Goal: Task Accomplishment & Management: Complete application form

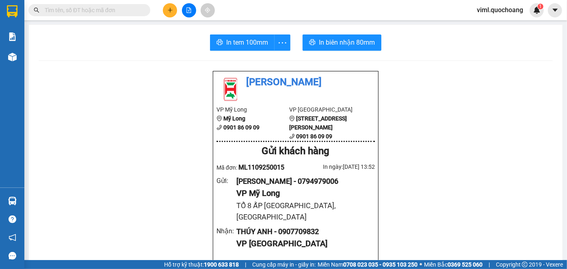
click at [172, 9] on icon "plus" at bounding box center [170, 10] width 6 height 6
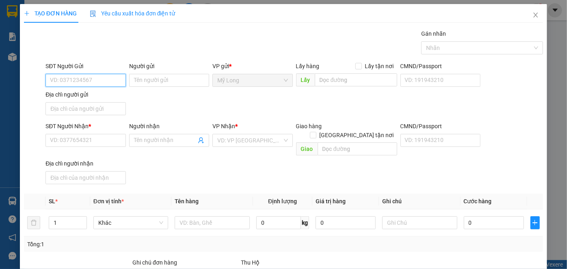
click at [103, 75] on input "SĐT Người Gửi" at bounding box center [85, 80] width 80 height 13
type input "0702089279"
click at [152, 70] on div "Người gửi" at bounding box center [169, 66] width 80 height 9
click at [152, 74] on input "Người gửi" at bounding box center [169, 80] width 80 height 13
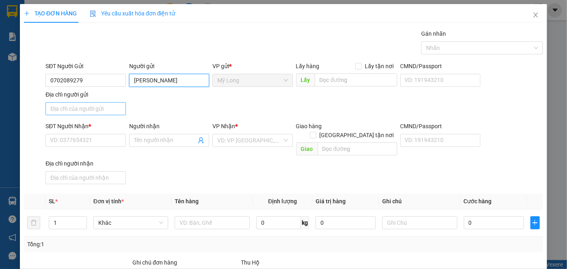
type input "[PERSON_NAME]"
click at [84, 104] on input "Địa chỉ người gửi" at bounding box center [85, 108] width 80 height 13
type input "A"
type input "Â"
type input "ẤP 2 BÌNH HÀNG [GEOGRAPHIC_DATA]"
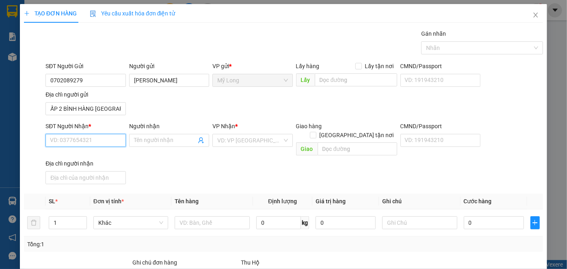
click at [112, 143] on input "SĐT Người Nhận *" at bounding box center [85, 140] width 80 height 13
click at [90, 138] on input "SĐT Người Nhận *" at bounding box center [85, 140] width 80 height 13
type input "0932709943"
click at [74, 162] on div "0932709943 - DUY" at bounding box center [84, 155] width 79 height 13
type input "DUY"
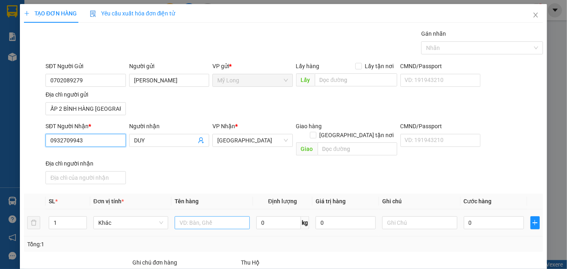
type input "0932709943"
click at [223, 216] on input "text" at bounding box center [212, 222] width 75 height 13
type input "HỒ SƠ"
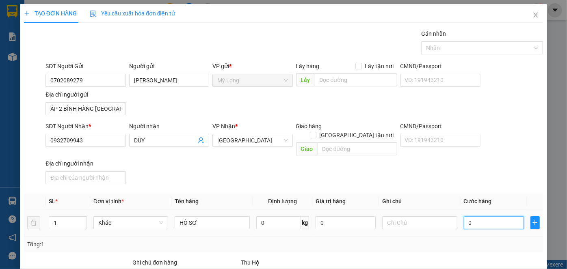
click at [486, 216] on input "0" at bounding box center [494, 222] width 60 height 13
type input "3"
type input "30"
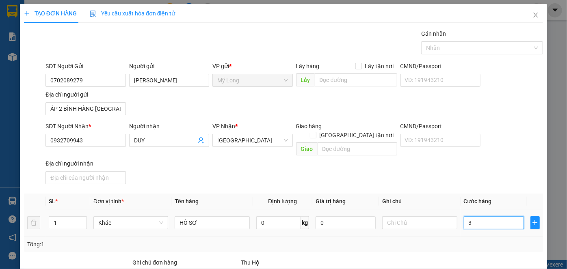
type input "30"
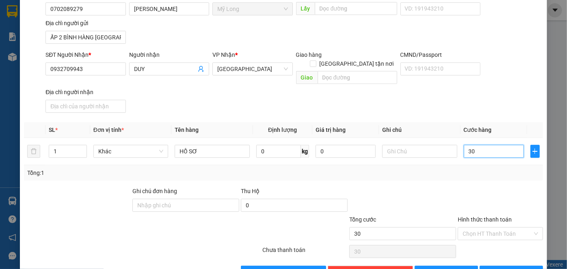
scroll to position [87, 0]
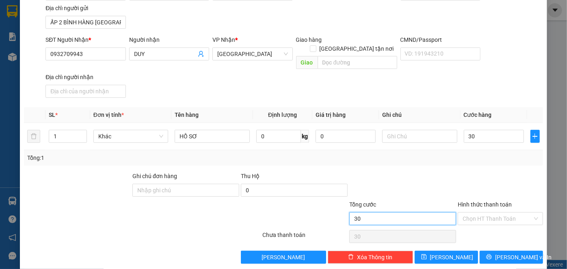
type input "30.000"
click at [418, 212] on input "30.000" at bounding box center [402, 218] width 107 height 13
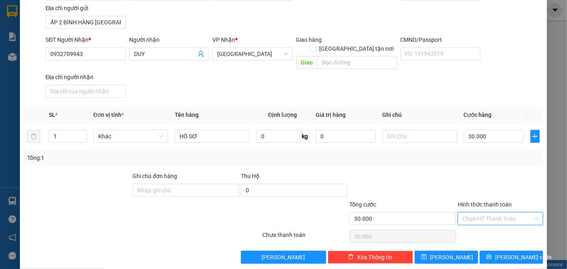
click at [476, 213] on input "Hình thức thanh toán" at bounding box center [498, 219] width 70 height 12
click at [475, 223] on div "Tại văn phòng" at bounding box center [496, 225] width 75 height 9
type input "0"
click at [522, 251] on button "[PERSON_NAME] và In" at bounding box center [511, 257] width 63 height 13
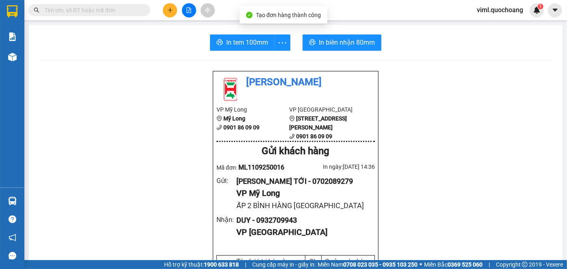
click at [331, 37] on span "In biên nhận 80mm" at bounding box center [347, 42] width 56 height 10
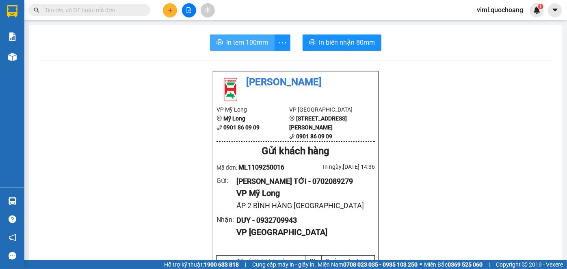
click at [263, 41] on span "In tem 100mm" at bounding box center [247, 42] width 42 height 10
